Goal: Navigation & Orientation: Find specific page/section

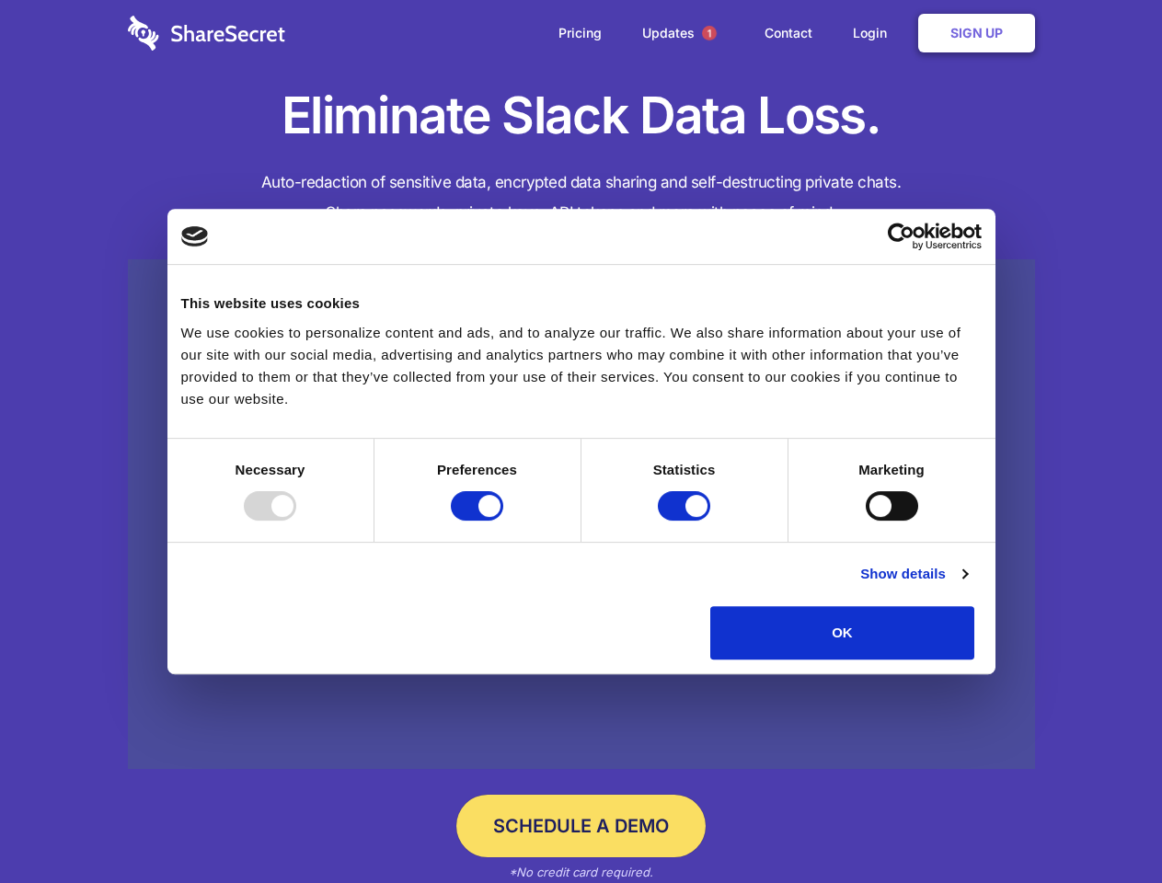
click at [296, 521] on div at bounding box center [270, 505] width 52 height 29
click at [503, 521] on input "Preferences" at bounding box center [477, 505] width 52 height 29
checkbox input "false"
click at [686, 521] on input "Statistics" at bounding box center [684, 505] width 52 height 29
checkbox input "false"
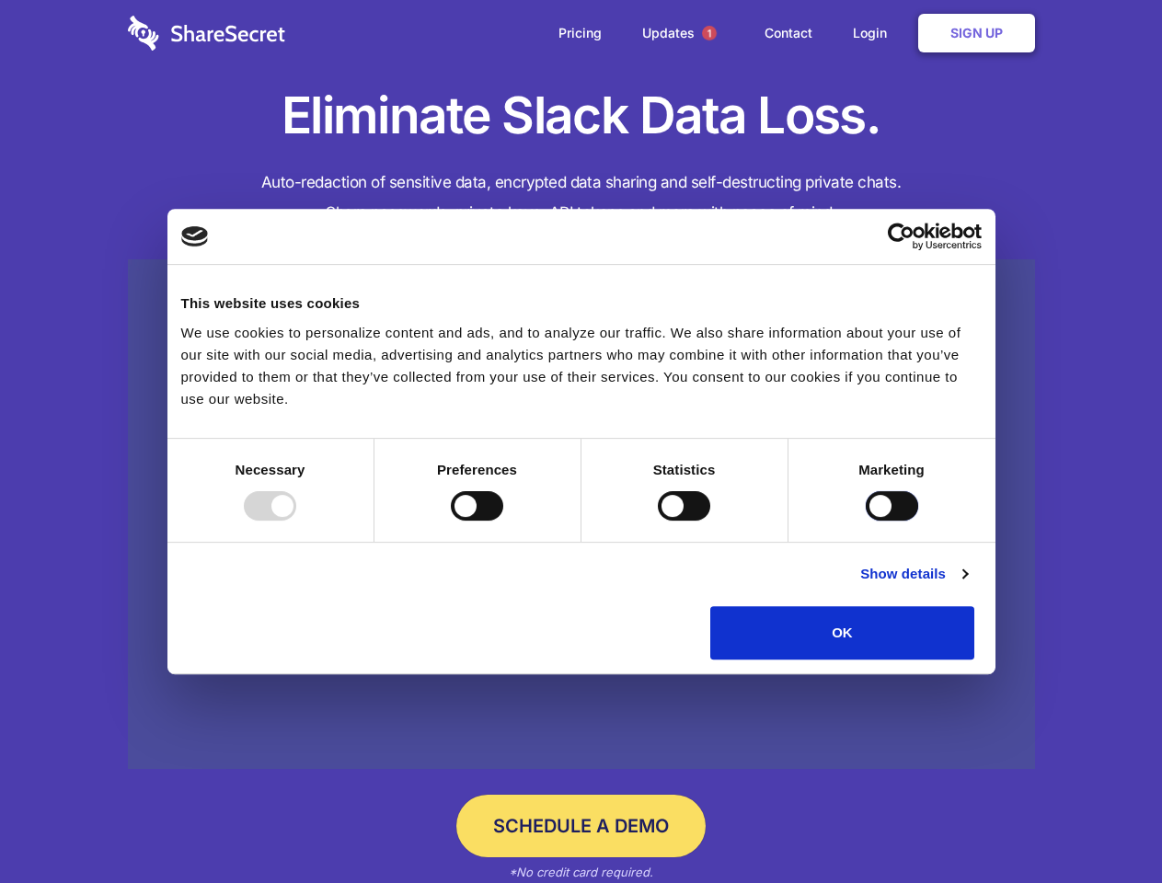
click at [866, 521] on input "Marketing" at bounding box center [892, 505] width 52 height 29
checkbox input "true"
click at [967, 585] on link "Show details" at bounding box center [913, 574] width 107 height 22
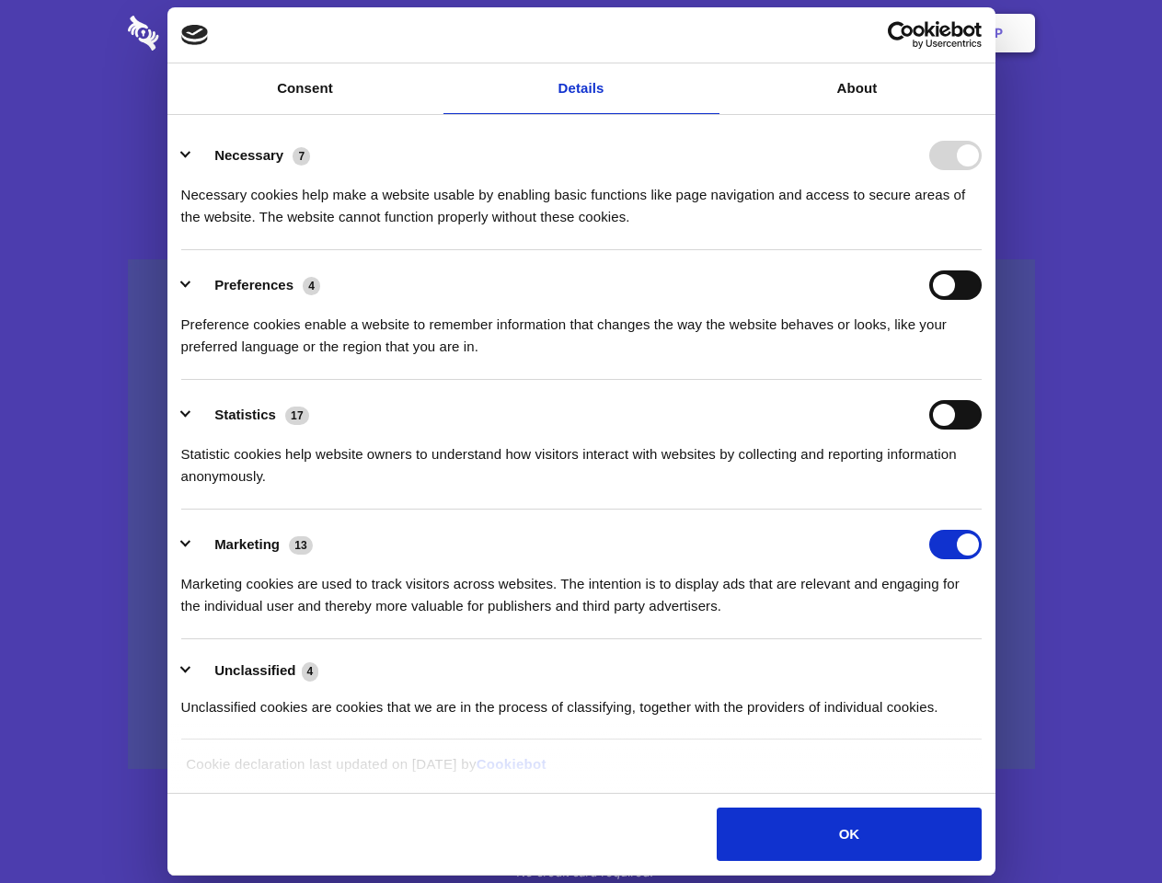
click at [981, 510] on li "Statistics 17 Statistic cookies help website owners to understand how visitors …" at bounding box center [581, 445] width 800 height 130
click at [708, 33] on span "1" at bounding box center [709, 33] width 15 height 15
